Goal: Information Seeking & Learning: Learn about a topic

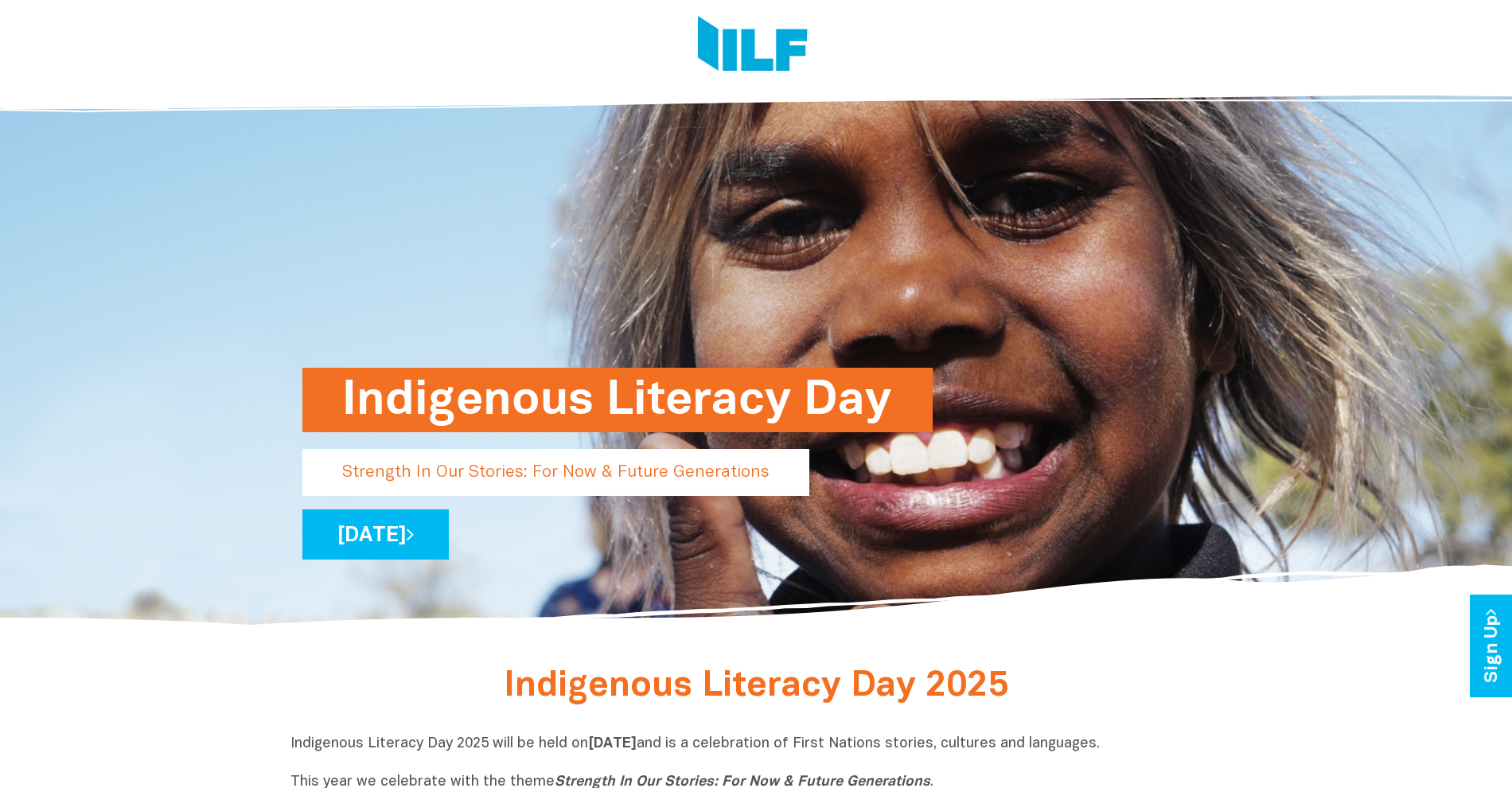
scroll to position [46, 0]
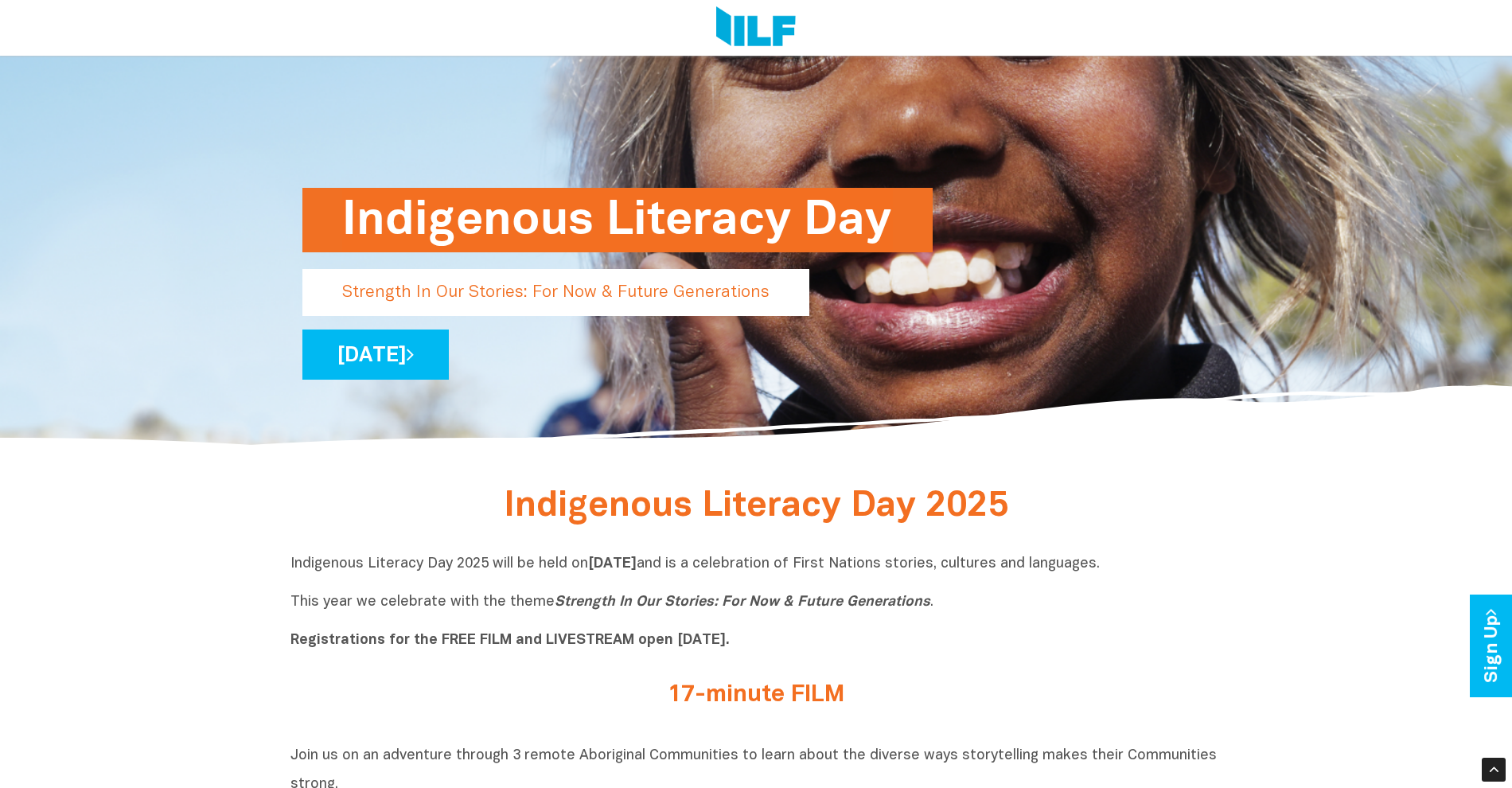
scroll to position [211, 0]
click at [449, 362] on link "[DATE]" at bounding box center [375, 355] width 146 height 50
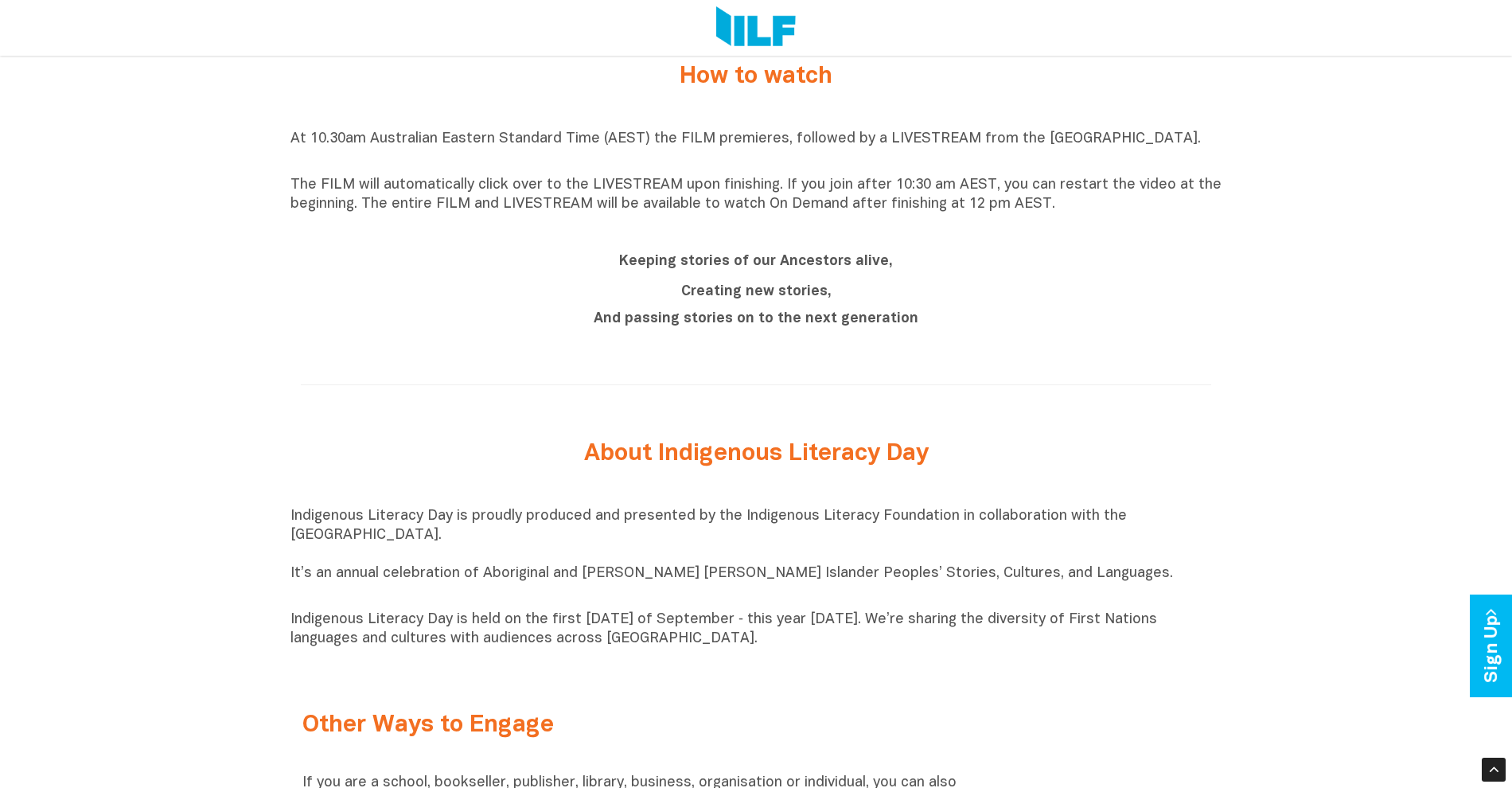
scroll to position [1450, 0]
